Goal: Check status: Check status

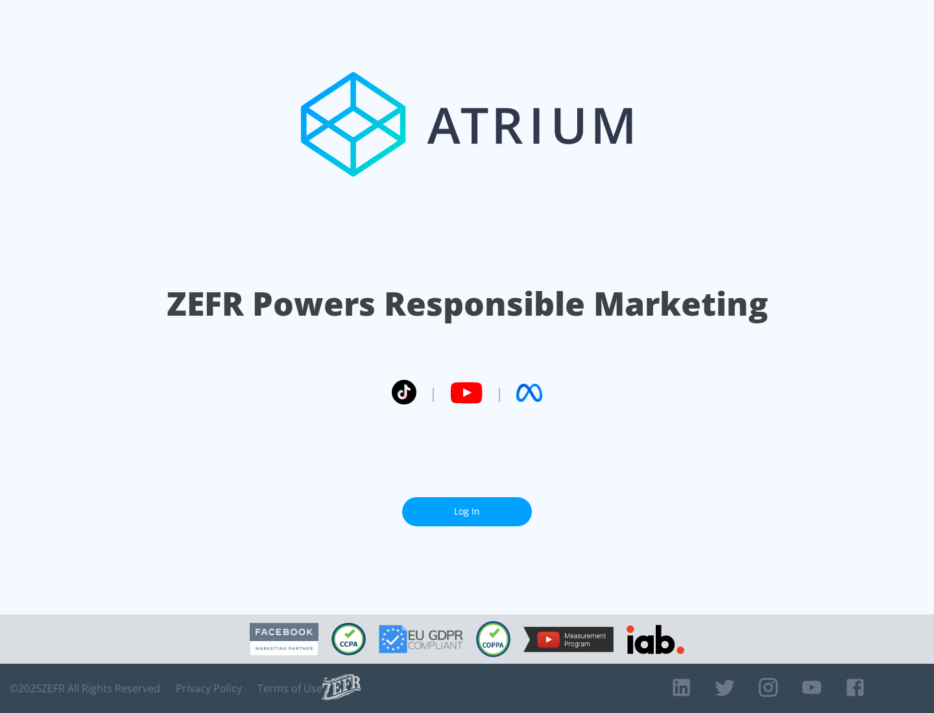
click at [467, 512] on link "Log In" at bounding box center [467, 511] width 130 height 29
